Goal: Communication & Community: Answer question/provide support

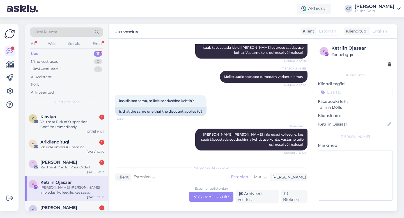
scroll to position [85, 0]
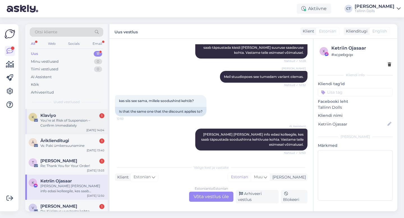
click at [75, 118] on div "You’re at Risk of Suspension – Confirm Immediately" at bounding box center [72, 123] width 64 height 10
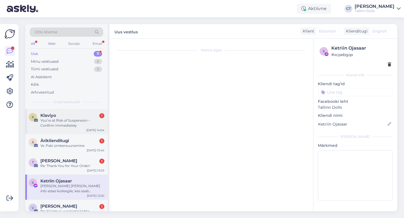
scroll to position [0, 0]
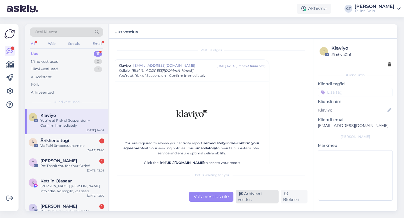
click at [256, 198] on div "Arhiveeri vestlus" at bounding box center [256, 196] width 43 height 13
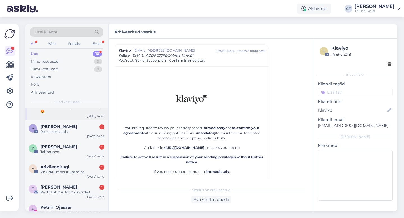
scroll to position [44, 0]
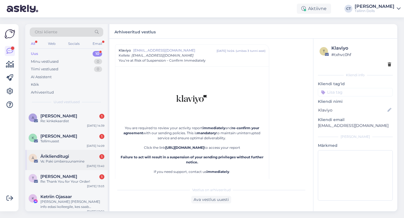
click at [64, 159] on div "Vs: Paki ümbersuunamine" at bounding box center [72, 161] width 64 height 5
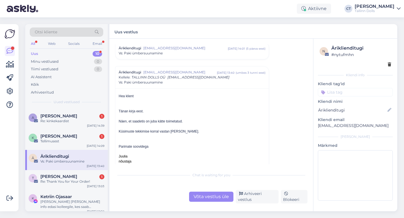
scroll to position [1885, 0]
click at [246, 198] on div "Arhiveeri vestlus" at bounding box center [256, 196] width 43 height 13
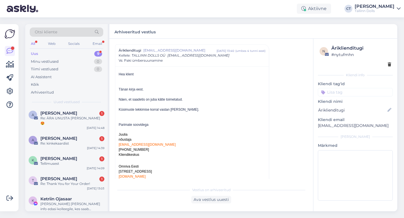
scroll to position [21, 0]
click at [64, 182] on div "Re: Thank You for Your Order!" at bounding box center [72, 184] width 64 height 5
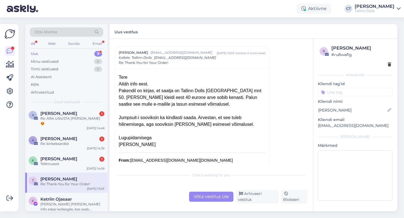
scroll to position [163, 0]
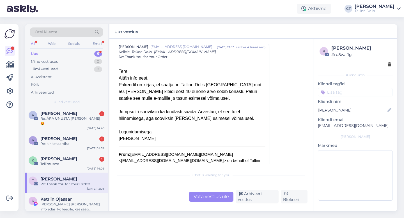
click at [43, 52] on div "Uus 9" at bounding box center [66, 54] width 73 height 8
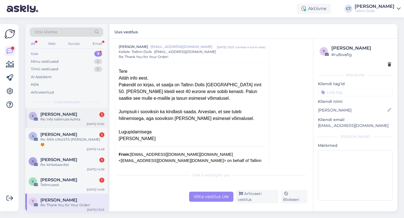
click at [61, 117] on div "Re: Info tellimuse kohta" at bounding box center [72, 119] width 64 height 5
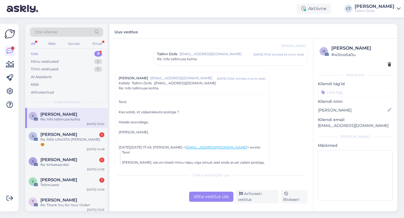
scroll to position [36, 0]
click at [187, 62] on div "Tallinn Dolls [EMAIL_ADDRESS][DOMAIN_NAME] [DATE] 17:43 ( umbes 24 tunni eest )…" at bounding box center [230, 56] width 153 height 17
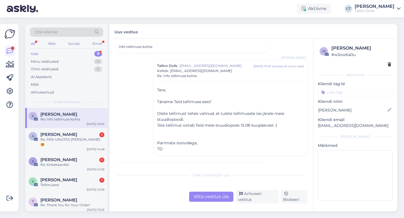
scroll to position [25, 0]
click at [218, 196] on div "Võta vestlus üle" at bounding box center [211, 197] width 44 height 10
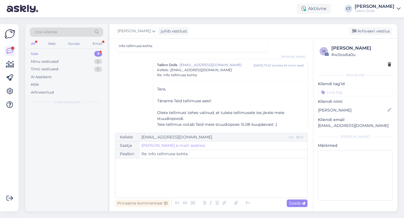
scroll to position [142, 0]
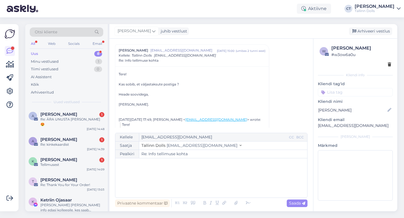
click at [222, 181] on div "﻿" at bounding box center [211, 178] width 186 height 34
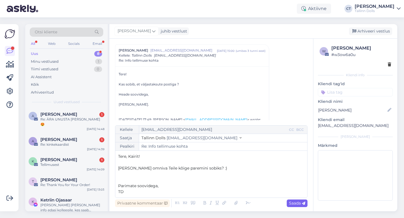
click at [300, 203] on span "Saada" at bounding box center [297, 203] width 16 height 5
type input "Re: Re: Info tellimuse kohta"
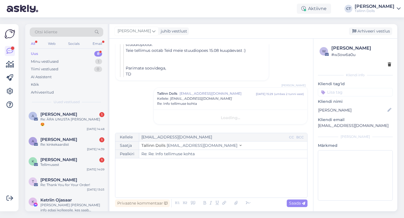
scroll to position [320, 0]
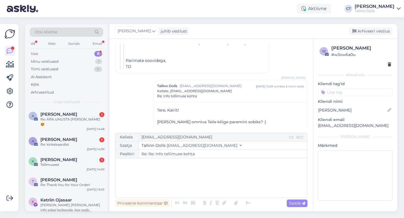
click at [368, 36] on div "[PERSON_NAME] juhib vestlust [GEOGRAPHIC_DATA] vestlus" at bounding box center [253, 31] width 288 height 15
click at [370, 30] on div "Arhiveeri vestlus" at bounding box center [370, 31] width 43 height 8
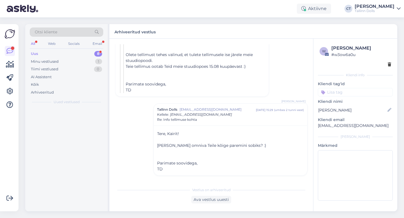
scroll to position [296, 0]
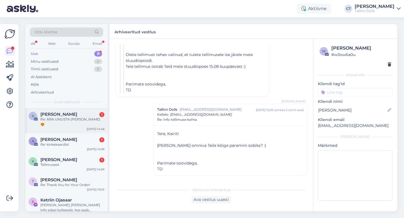
click at [77, 115] on div "[PERSON_NAME] 1" at bounding box center [72, 114] width 64 height 5
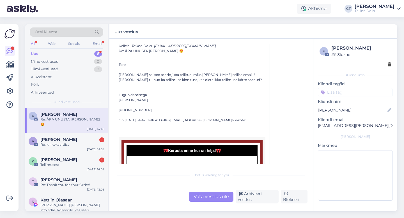
scroll to position [26, 0]
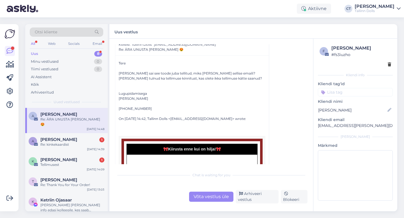
click at [203, 199] on div "Võta vestlus üle" at bounding box center [211, 197] width 44 height 10
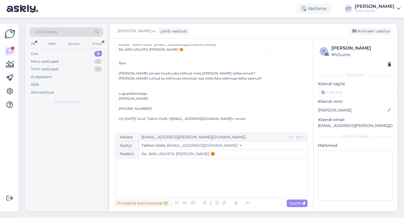
scroll to position [15, 0]
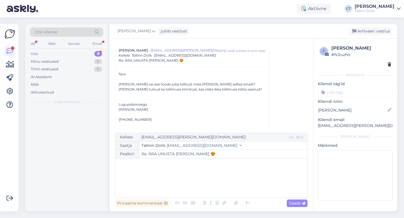
click at [197, 178] on div "﻿" at bounding box center [211, 178] width 186 height 34
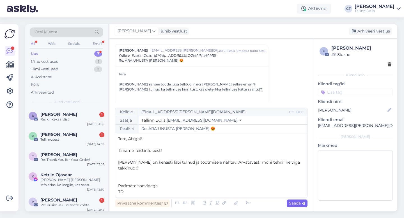
click at [300, 206] on div "Saada" at bounding box center [296, 204] width 21 height 8
type input "Re: Re: ÄRA UNUSTA [PERSON_NAME] 😍"
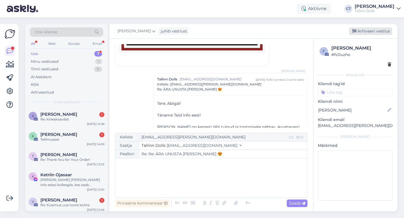
click at [374, 30] on div "Arhiveeri vestlus" at bounding box center [370, 31] width 43 height 8
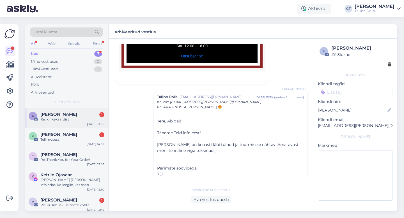
click at [67, 122] on div "Re: kinkekaardist" at bounding box center [72, 119] width 64 height 5
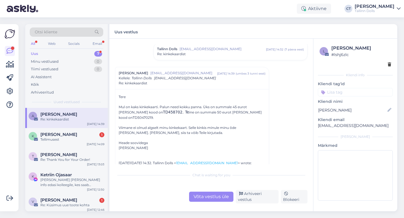
scroll to position [95, 0]
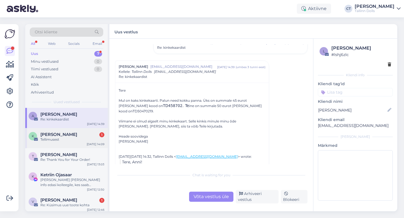
click at [66, 139] on div "Tellimusest" at bounding box center [72, 139] width 64 height 5
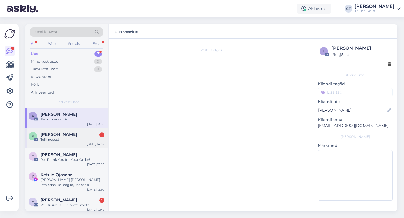
scroll to position [0, 0]
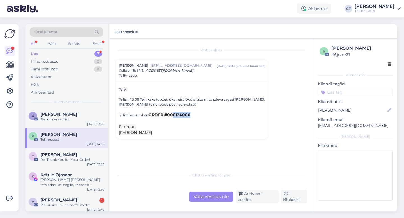
drag, startPoint x: 191, startPoint y: 116, endPoint x: 173, endPoint y: 115, distance: 18.2
click at [173, 115] on div "Tellimise number: ORDER #000124000" at bounding box center [192, 115] width 147 height 6
copy span "0124000"
click at [213, 202] on div "Võta vestlus üle" at bounding box center [211, 197] width 44 height 10
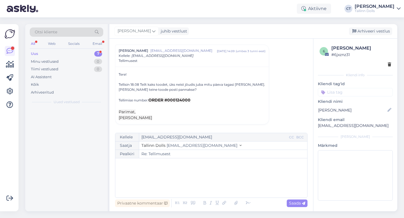
click at [216, 197] on div "Kellele [EMAIL_ADDRESS][DOMAIN_NAME] CC BCC Saatja Tallinn Dolls [EMAIL_ADDRESS…" at bounding box center [211, 165] width 192 height 65
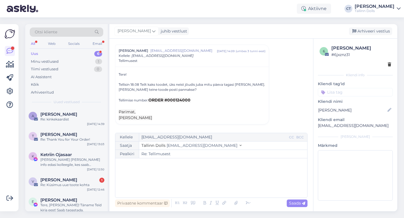
click at [219, 176] on div "﻿" at bounding box center [211, 178] width 186 height 34
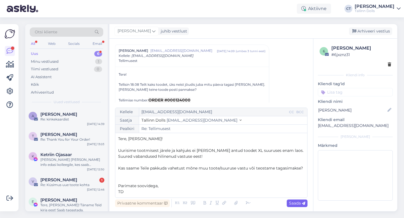
click at [298, 203] on span "Saada" at bounding box center [297, 203] width 16 height 5
type input "Re: Re: Tellimusest"
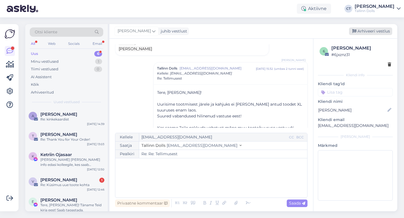
click at [374, 31] on div "Arhiveeri vestlus" at bounding box center [370, 31] width 43 height 8
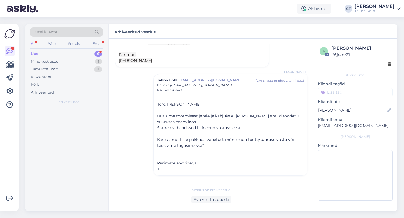
scroll to position [72, 0]
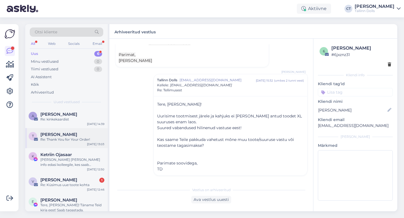
click at [64, 140] on div "Re: Thank You for Your Order!" at bounding box center [72, 139] width 64 height 5
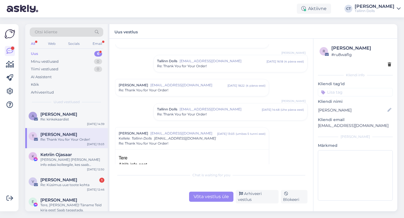
scroll to position [91, 0]
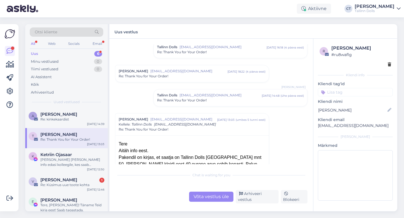
click at [207, 198] on div "Võta vestlus üle" at bounding box center [211, 197] width 44 height 10
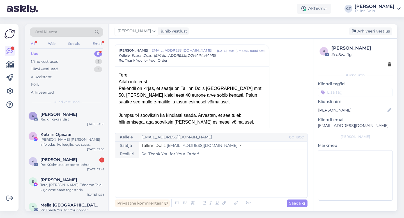
click at [209, 184] on div "﻿" at bounding box center [211, 178] width 186 height 34
click at [57, 165] on div "Re: Küsimus uue toote kohta" at bounding box center [72, 164] width 64 height 5
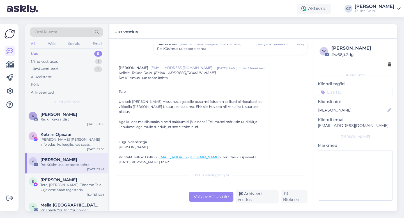
scroll to position [14, 0]
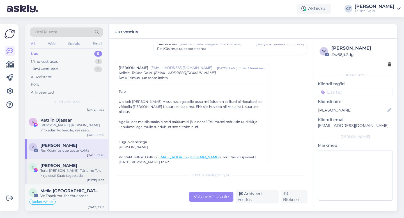
click at [73, 170] on div "Tere, [PERSON_NAME]! Täname Teid kirja eest! Saab tagastada." at bounding box center [72, 173] width 64 height 10
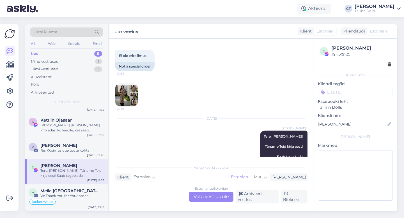
scroll to position [111, 0]
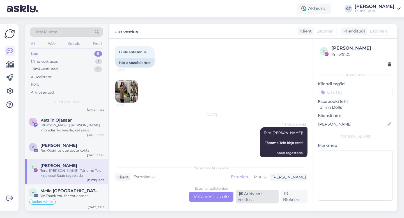
click at [245, 198] on div "Arhiveeri vestlus" at bounding box center [256, 196] width 43 height 13
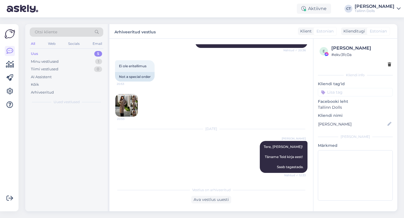
scroll to position [92, 0]
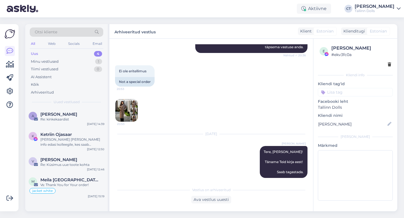
click at [75, 182] on div "Meila [GEOGRAPHIC_DATA]" at bounding box center [72, 179] width 64 height 5
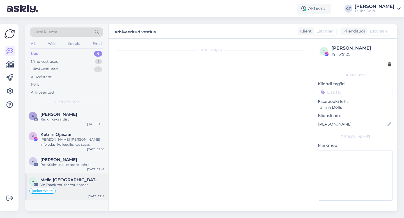
scroll to position [0, 0]
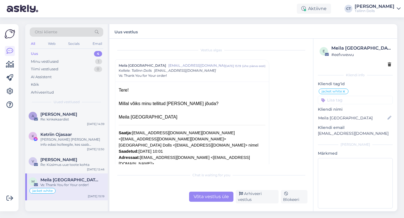
click at [207, 198] on div "Võta vestlus üle" at bounding box center [211, 197] width 44 height 10
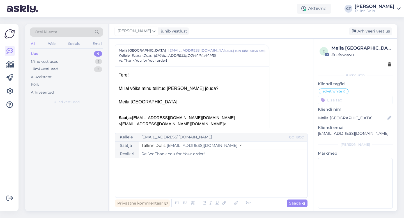
click at [208, 190] on div "﻿" at bounding box center [211, 178] width 186 height 34
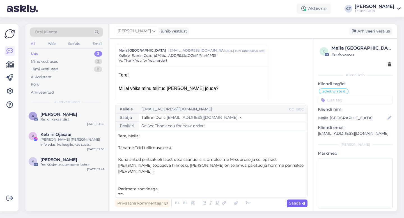
click at [293, 206] on div "Saada" at bounding box center [296, 204] width 21 height 8
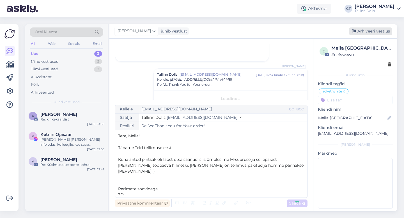
type input "Re: Re: Vs: Thank You for Your order!"
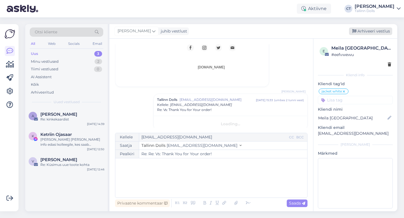
click at [366, 31] on div "Arhiveeri vestlus" at bounding box center [370, 31] width 43 height 8
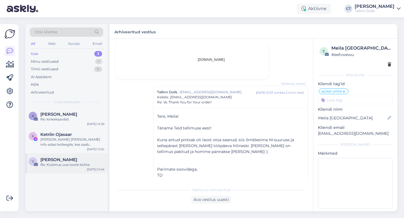
click at [62, 161] on div "[PERSON_NAME]" at bounding box center [72, 159] width 64 height 5
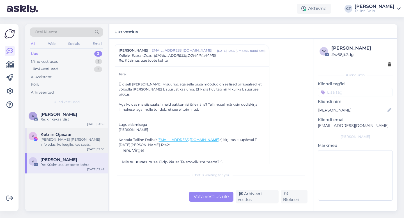
click at [69, 144] on div "[PERSON_NAME] [PERSON_NAME] info edasi kolleegile, kes saab täpsustada soodushi…" at bounding box center [72, 142] width 64 height 10
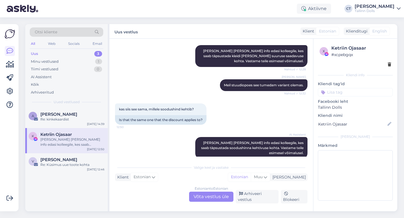
scroll to position [413, 0]
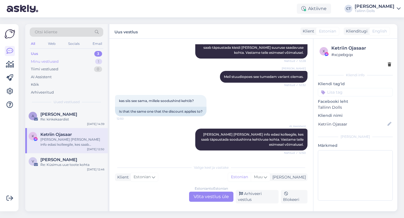
click at [64, 60] on div "Minu vestlused 1" at bounding box center [66, 62] width 73 height 8
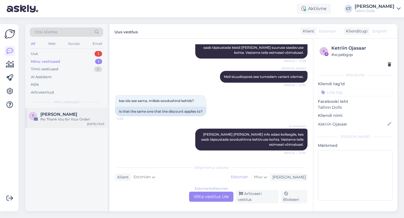
click at [65, 122] on div "T [PERSON_NAME] Re: Thank You for Your Order! [DATE] 13:03" at bounding box center [66, 118] width 82 height 20
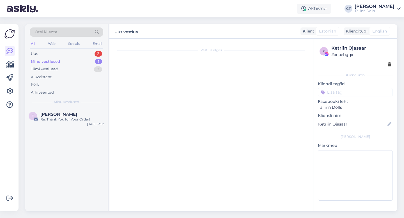
scroll to position [117, 0]
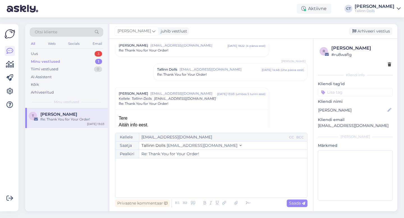
click at [209, 183] on div "﻿" at bounding box center [211, 178] width 186 height 34
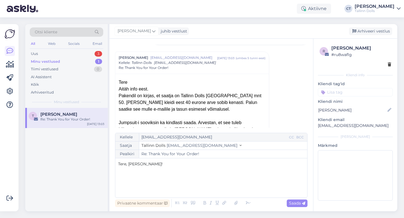
scroll to position [153, 0]
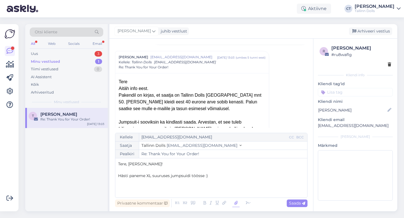
click at [234, 203] on icon at bounding box center [235, 203] width 7 height 8
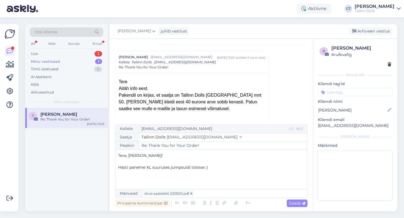
click at [224, 176] on p "﻿" at bounding box center [211, 179] width 186 height 6
click at [129, 166] on span "Hästi paneme XL suuruses jumpsuidi töösse :)" at bounding box center [163, 167] width 90 height 5
click at [229, 168] on p "Hästi, siis paneme XL suuruses jumpsuidi töösse :)" at bounding box center [211, 167] width 186 height 6
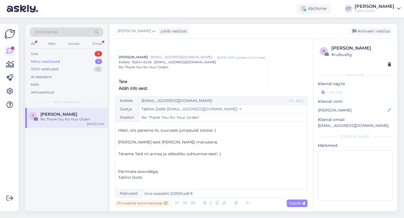
scroll to position [3, 0]
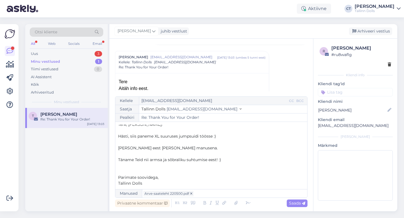
click at [237, 160] on p "Täname Teid nii armsa ja sõbraliku suhtumise eest! :)" at bounding box center [211, 160] width 186 height 6
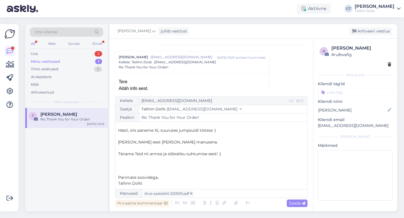
scroll to position [0, 0]
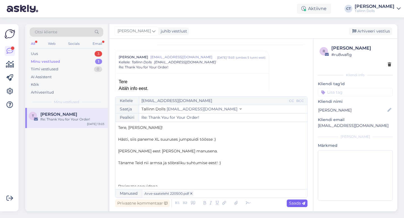
click at [298, 201] on span "Saada" at bounding box center [297, 203] width 16 height 5
type input "Re: Re: Thank You for Your Order!"
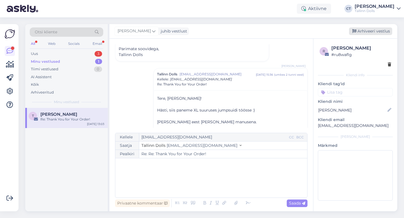
click at [365, 33] on div "Arhiveeri vestlus" at bounding box center [370, 31] width 43 height 8
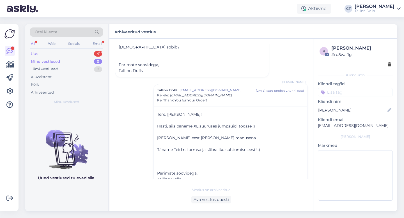
click at [45, 52] on div "Uus 4" at bounding box center [66, 54] width 73 height 8
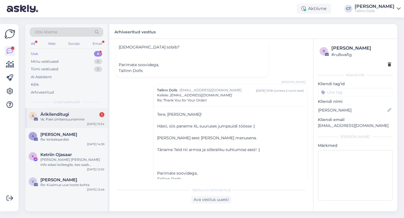
click at [64, 120] on div "Vs: Paki ümbersuunamine" at bounding box center [72, 119] width 64 height 5
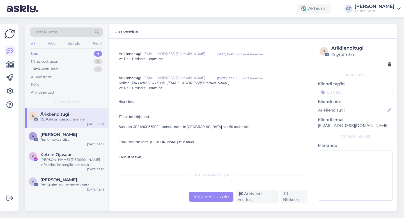
scroll to position [1929, 0]
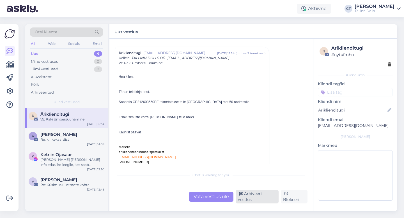
click at [257, 200] on div "Arhiveeri vestlus" at bounding box center [256, 196] width 43 height 13
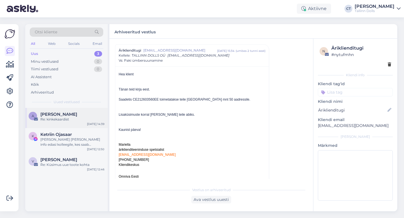
click at [75, 115] on div "[PERSON_NAME]" at bounding box center [72, 114] width 64 height 5
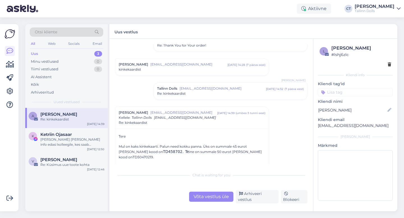
scroll to position [85, 0]
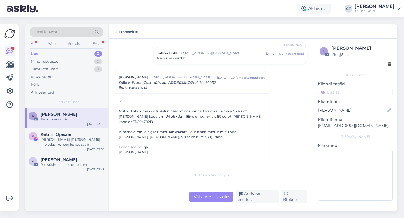
click at [43, 51] on div "Uus 3" at bounding box center [66, 54] width 73 height 8
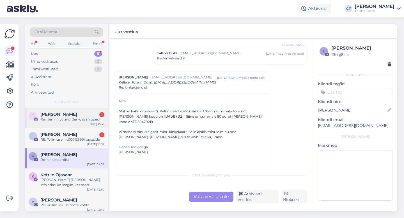
click at [56, 127] on div "T Tiia Kaart 1 Re: Item in your order was shipped! [DATE] 15:41" at bounding box center [66, 118] width 82 height 20
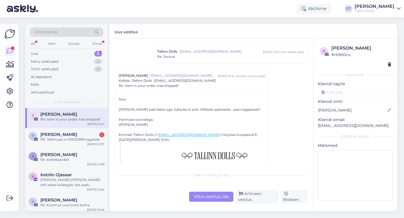
scroll to position [376, 0]
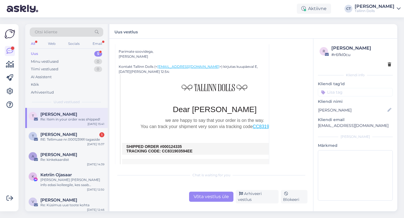
click at [208, 201] on div "Võta vestlus üle" at bounding box center [211, 197] width 44 height 10
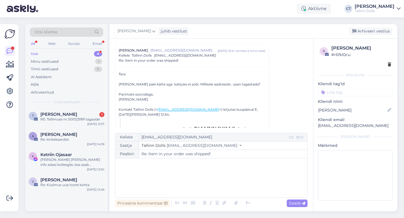
click at [207, 186] on div "﻿" at bounding box center [211, 178] width 186 height 34
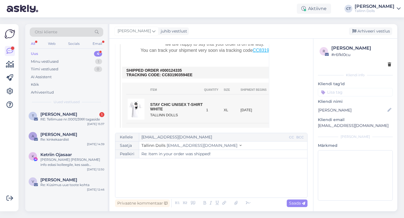
click at [186, 189] on div "﻿" at bounding box center [211, 178] width 186 height 34
click at [158, 187] on div "﻿" at bounding box center [211, 178] width 186 height 34
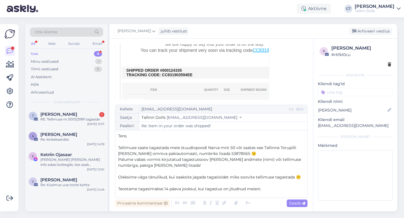
scroll to position [27, 0]
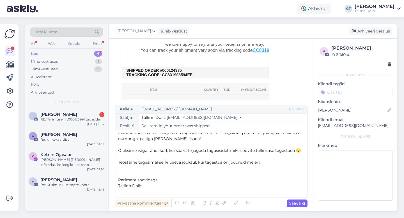
click at [293, 205] on span "Saada" at bounding box center [297, 203] width 16 height 5
type input "Re: Item in your order was shipped!"
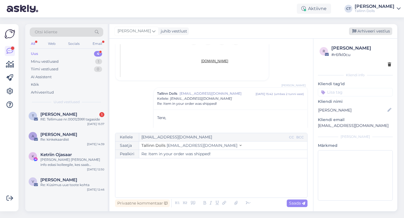
click at [368, 31] on div "Arhiveeri vestlus" at bounding box center [370, 31] width 43 height 8
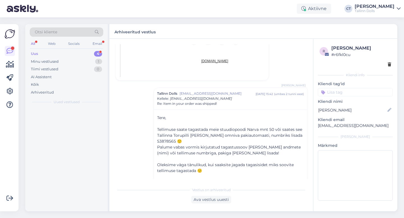
scroll to position [759, 0]
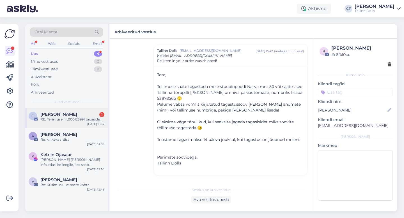
click at [60, 115] on span "[PERSON_NAME]" at bounding box center [58, 114] width 37 height 5
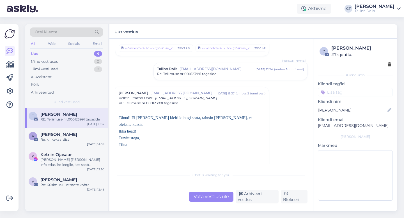
scroll to position [159, 0]
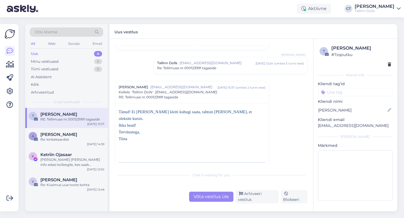
click at [212, 200] on div "Võta vestlus üle" at bounding box center [211, 197] width 44 height 10
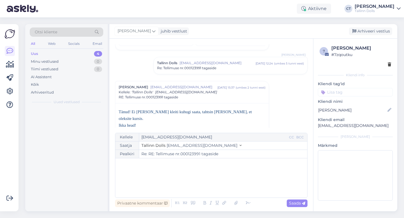
scroll to position [196, 0]
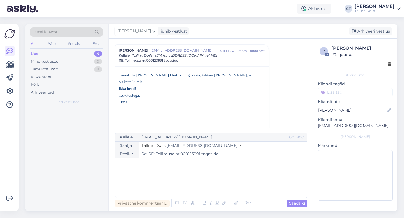
click at [214, 185] on div "﻿" at bounding box center [211, 178] width 186 height 34
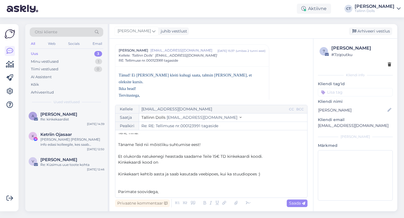
scroll to position [9, 0]
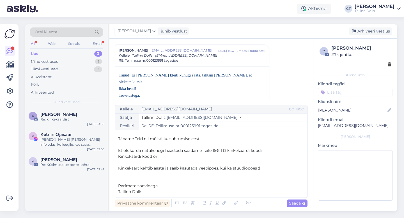
click at [167, 158] on p "Kinkekaardi kood on" at bounding box center [211, 157] width 186 height 6
click at [301, 204] on span "Saada" at bounding box center [297, 203] width 16 height 5
type input "Re: Re: RE: Tellimuse nr.000123991 tagaside"
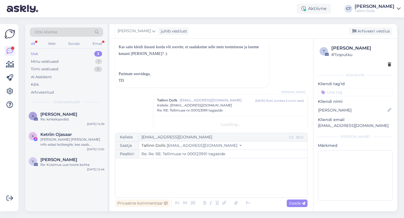
scroll to position [0, 0]
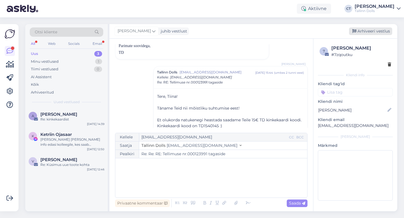
click at [372, 30] on div "Arhiveeri vestlus" at bounding box center [370, 31] width 43 height 8
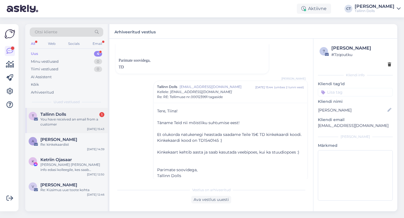
click at [57, 117] on div "You have received an email from a customer" at bounding box center [72, 122] width 64 height 10
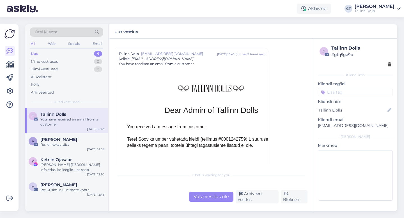
scroll to position [2426, 0]
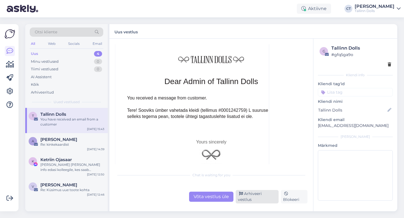
click at [250, 200] on div "Arhiveeri vestlus" at bounding box center [256, 196] width 43 height 13
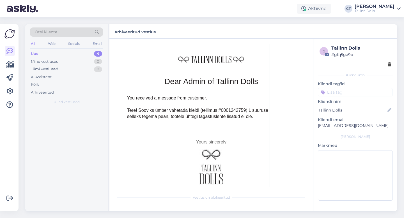
scroll to position [2401, 0]
